Goal: Go to known website: Go to known website

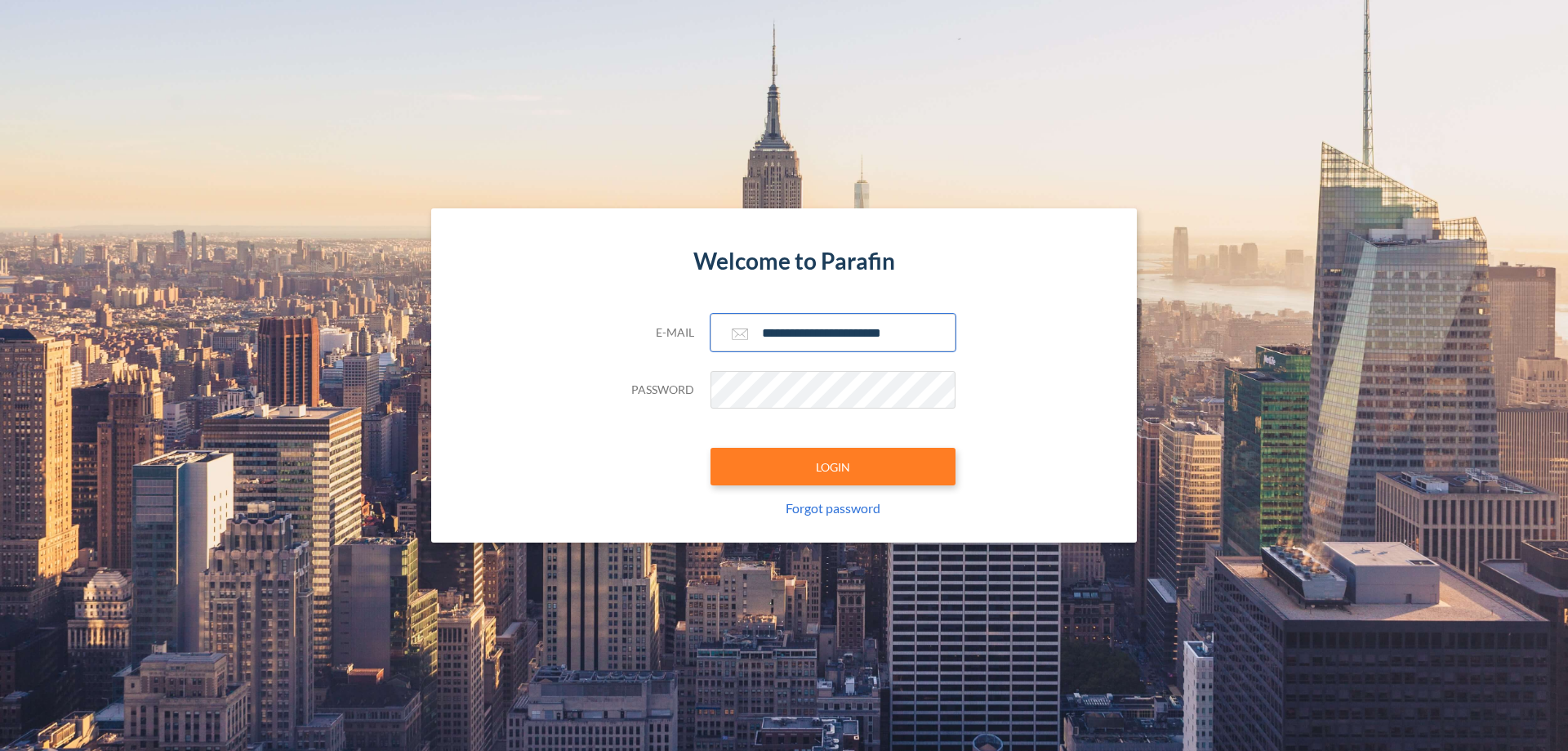
type input "**********"
click at [834, 466] on button "LOGIN" at bounding box center [834, 466] width 245 height 38
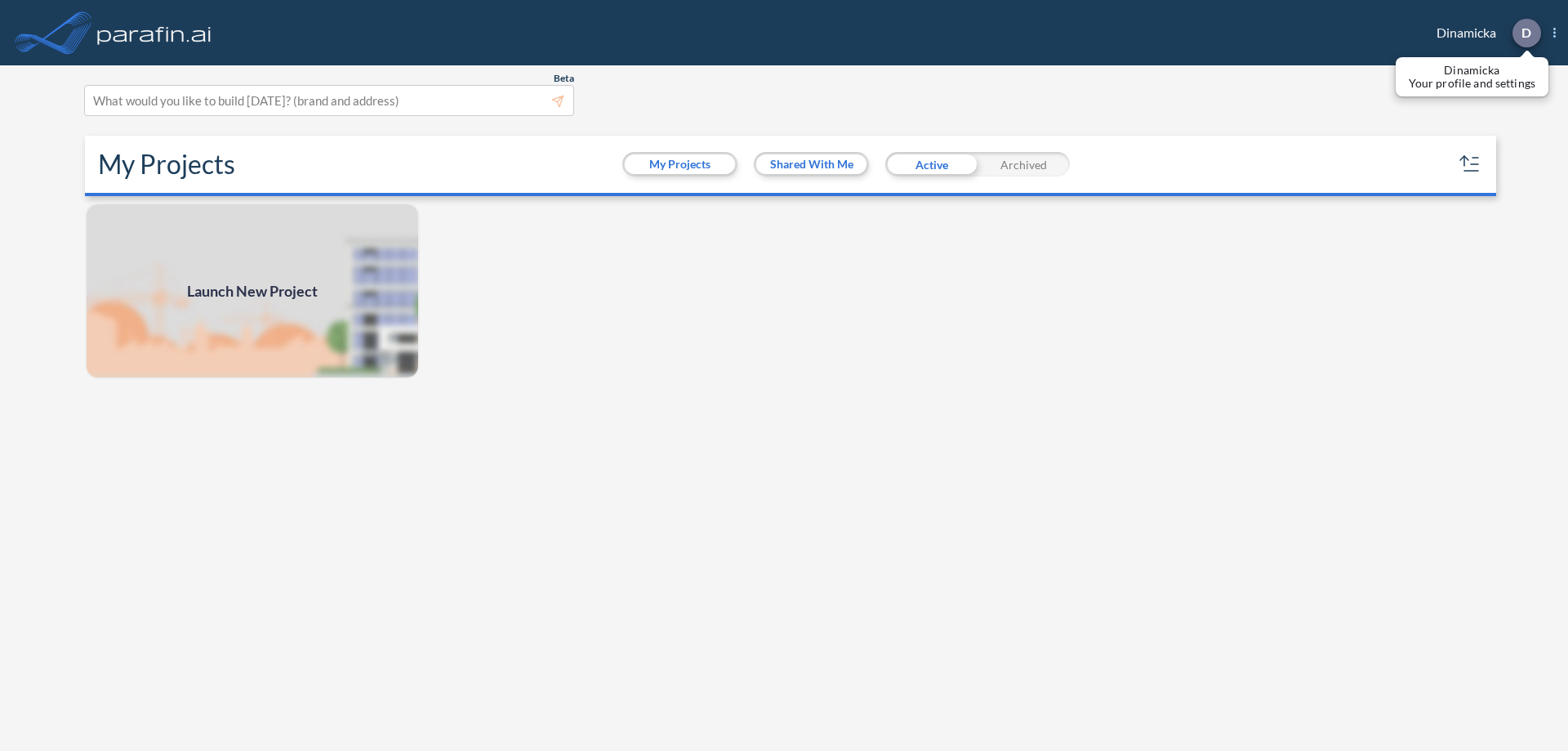
click at [1526, 33] on p "D" at bounding box center [1526, 32] width 10 height 15
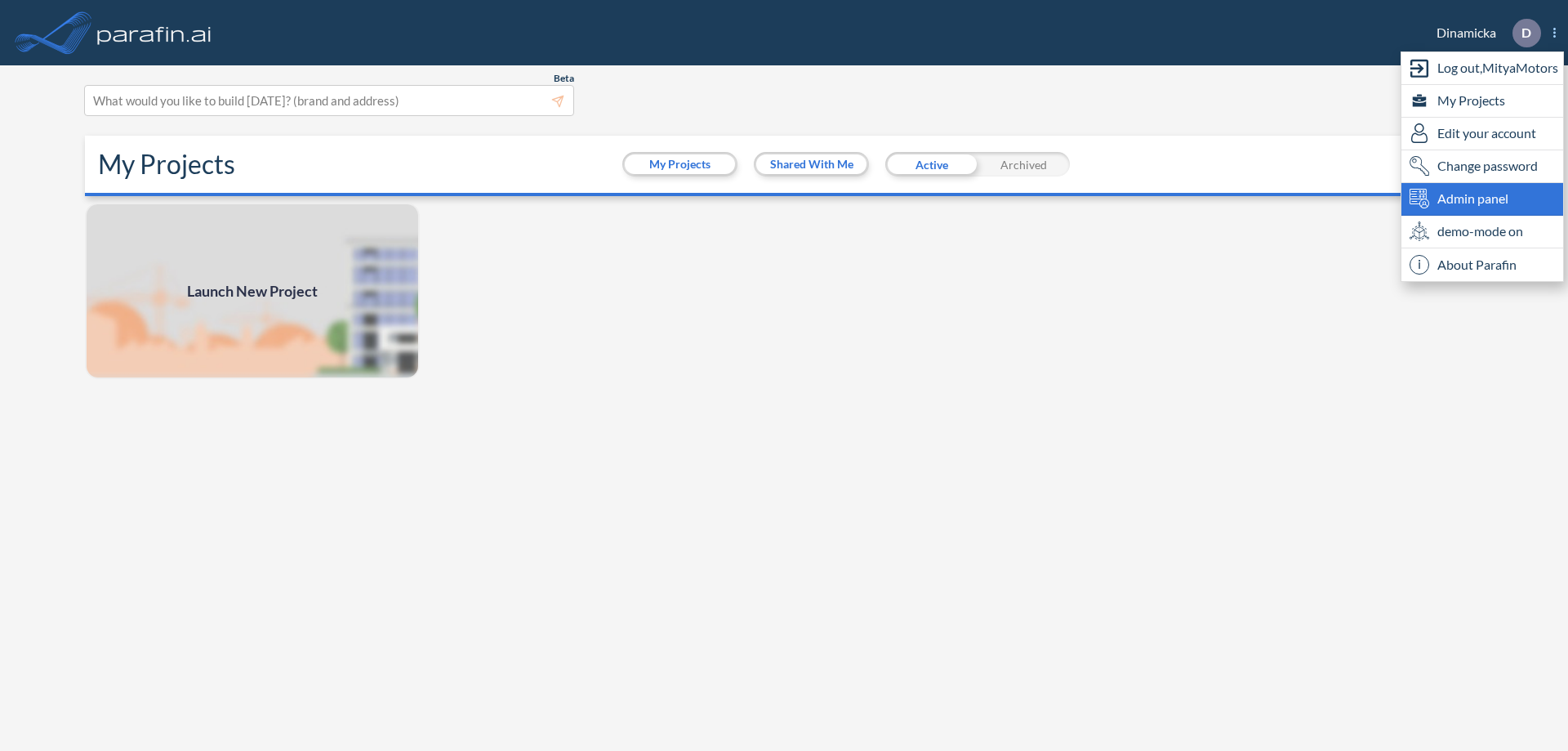
click at [1483, 198] on span "Admin panel" at bounding box center [1473, 198] width 71 height 19
